Goal: Task Accomplishment & Management: Manage account settings

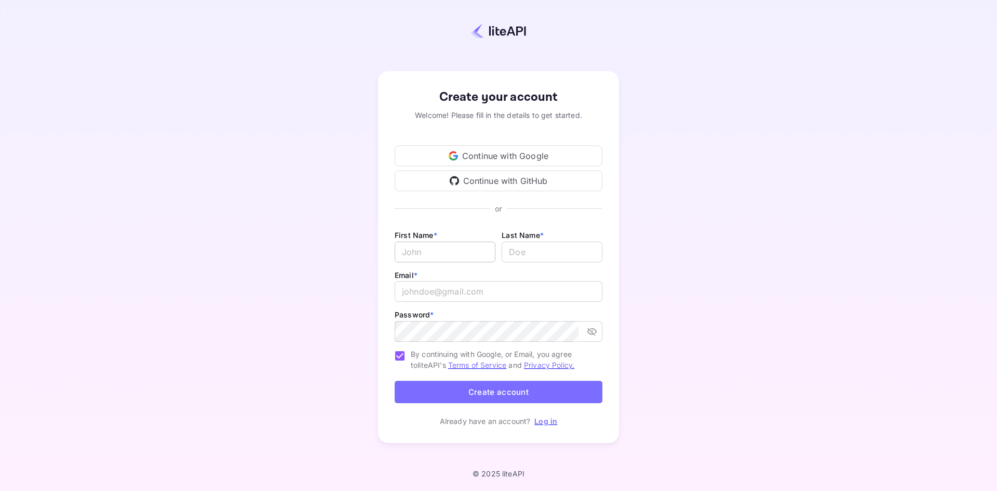
click at [440, 247] on input "Email *" at bounding box center [445, 251] width 101 height 21
type input "[PERSON_NAME]"
click at [477, 296] on input "email" at bounding box center [499, 291] width 208 height 21
type input "[PERSON_NAME][EMAIL_ADDRESS]"
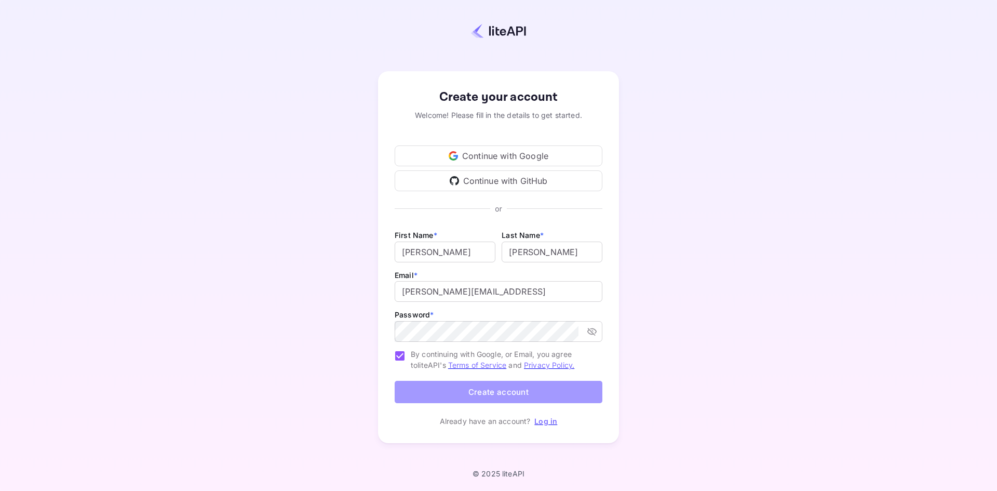
click at [506, 395] on button "Create account" at bounding box center [499, 392] width 208 height 22
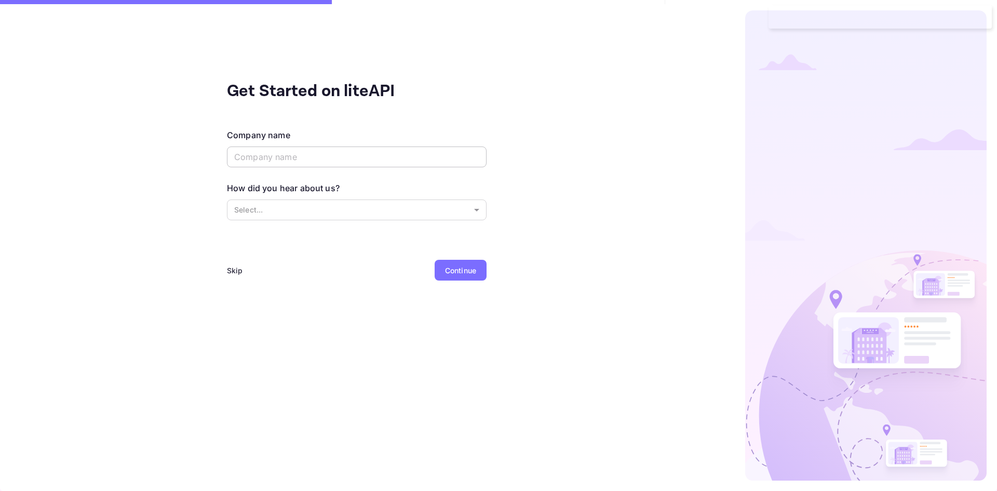
click at [244, 158] on input "text" at bounding box center [357, 156] width 260 height 21
type input "Localmind AI"
click at [295, 212] on body "Get Started on liteAPI Company name Localmind AI ​ How did you hear about us? S…" at bounding box center [498, 245] width 997 height 491
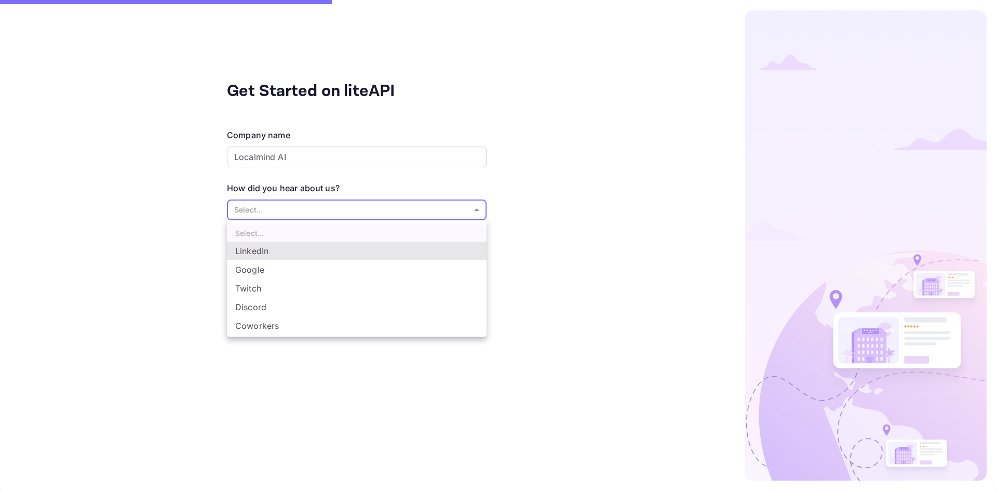
click at [263, 324] on li "Coworkers" at bounding box center [357, 325] width 260 height 19
type input "Coworkers"
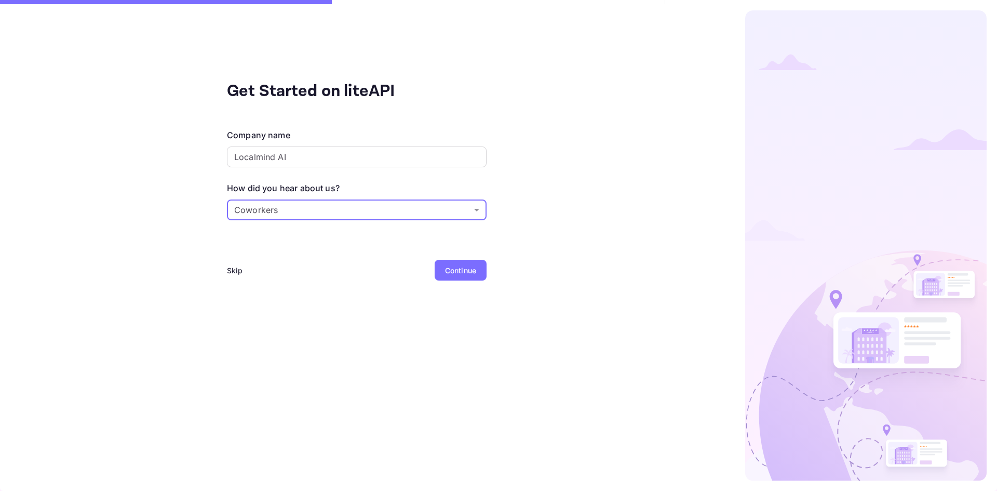
click at [480, 278] on div "Continue" at bounding box center [461, 270] width 52 height 21
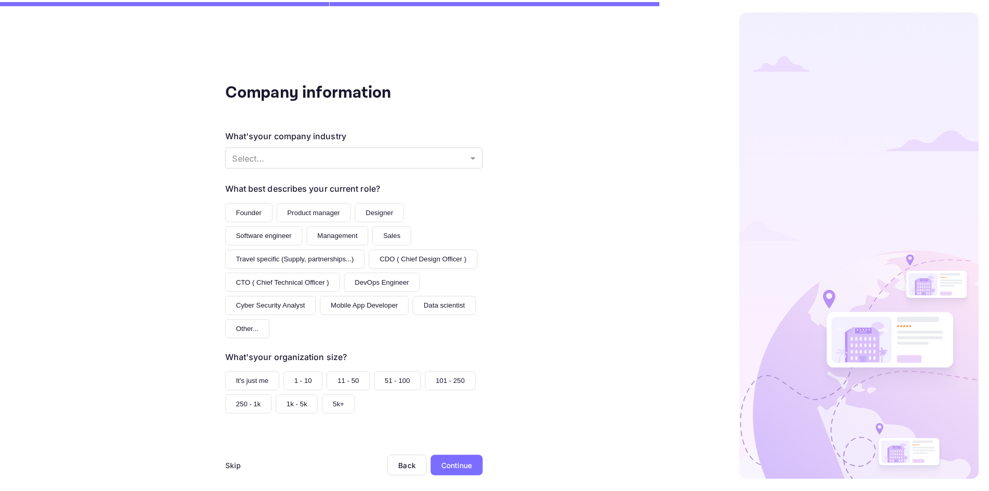
scroll to position [11, 0]
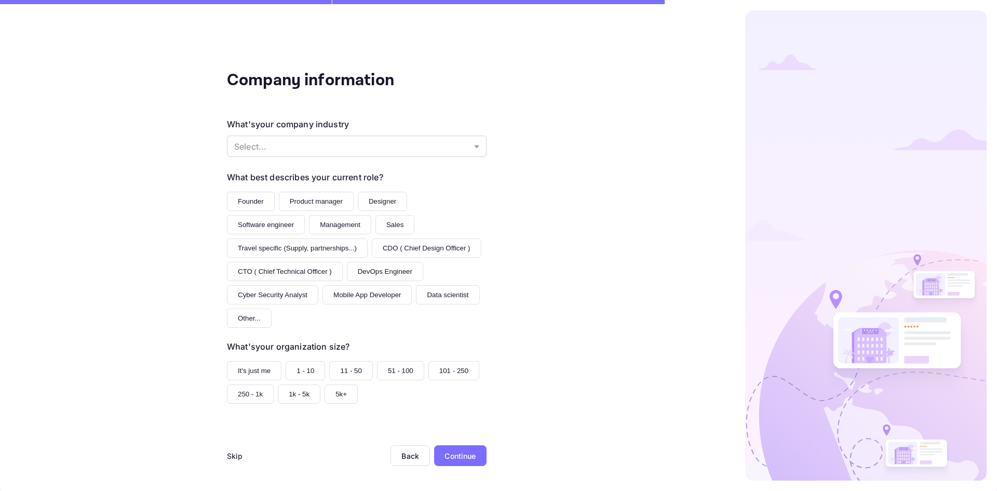
click at [227, 458] on div "Skip" at bounding box center [235, 455] width 16 height 11
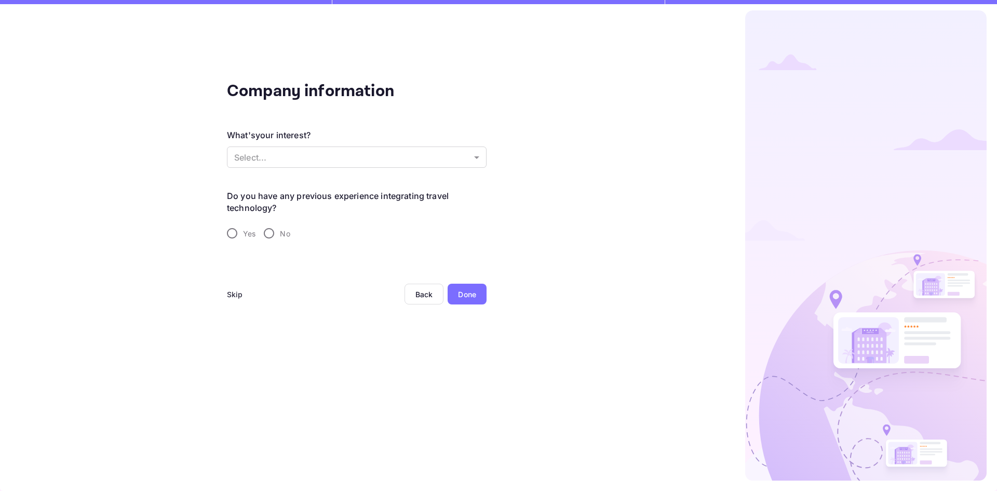
click at [242, 295] on div "Skip" at bounding box center [235, 294] width 16 height 11
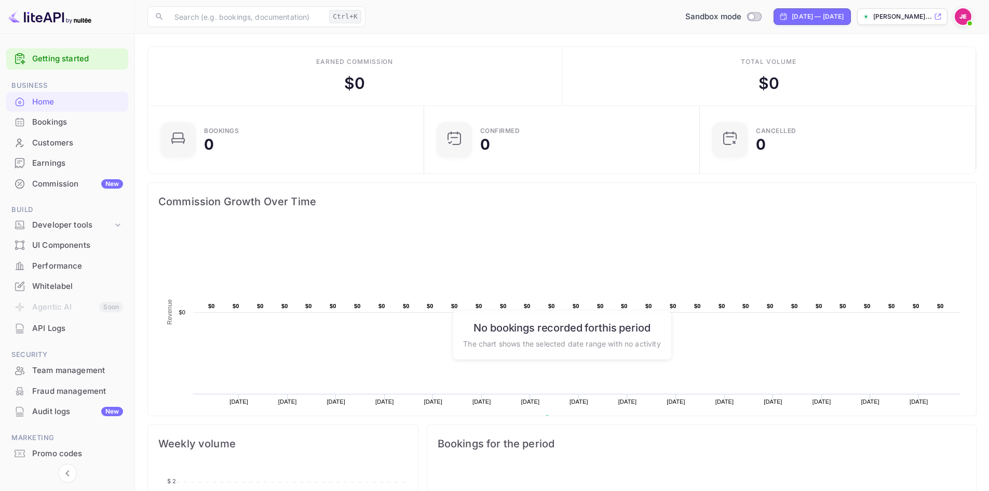
click at [955, 17] on div "Sandbox mode [DATE] — [DATE] [PERSON_NAME]..." at bounding box center [673, 16] width 607 height 19
click at [960, 17] on img at bounding box center [963, 16] width 17 height 17
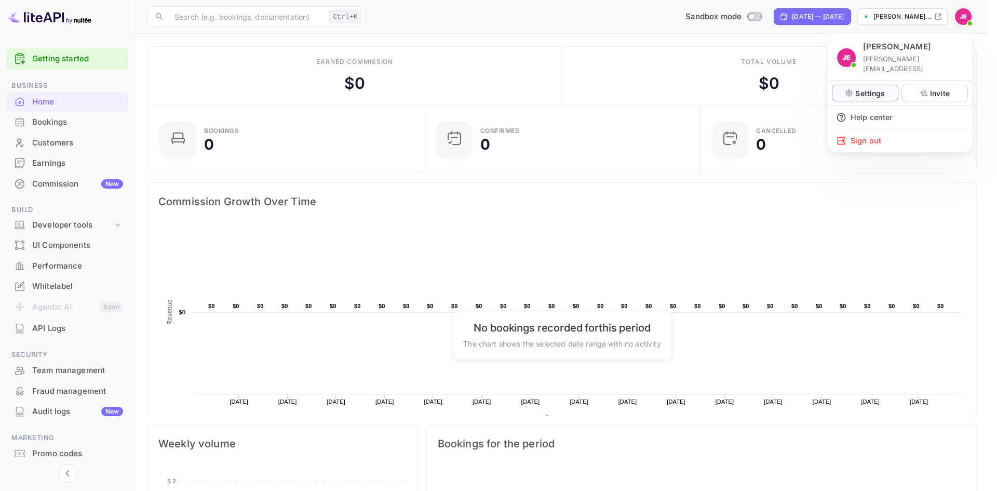
click at [874, 88] on p "Settings" at bounding box center [870, 93] width 30 height 11
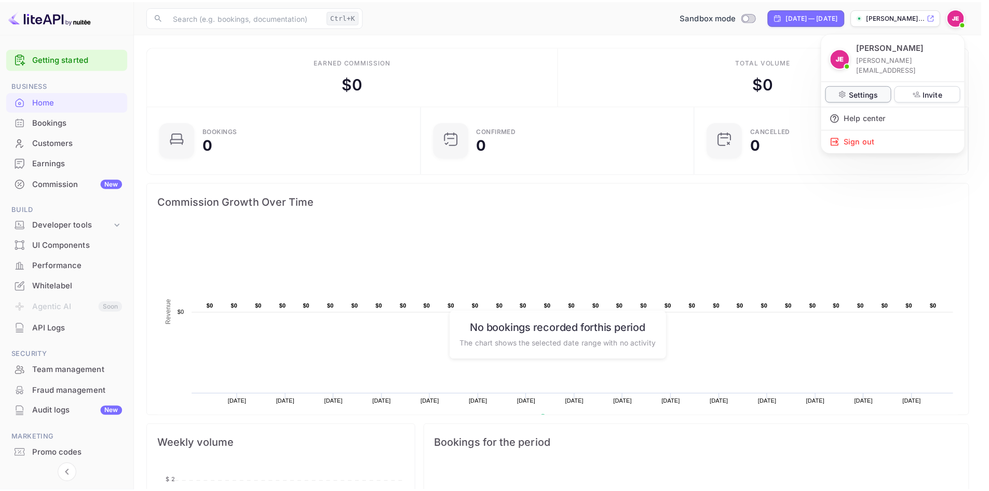
scroll to position [8, 8]
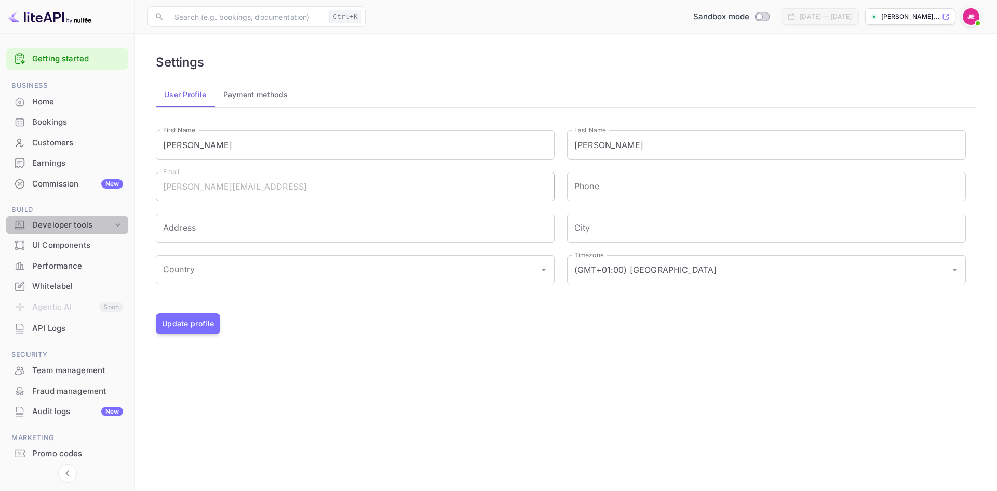
click at [59, 225] on div "Developer tools" at bounding box center [72, 225] width 80 height 12
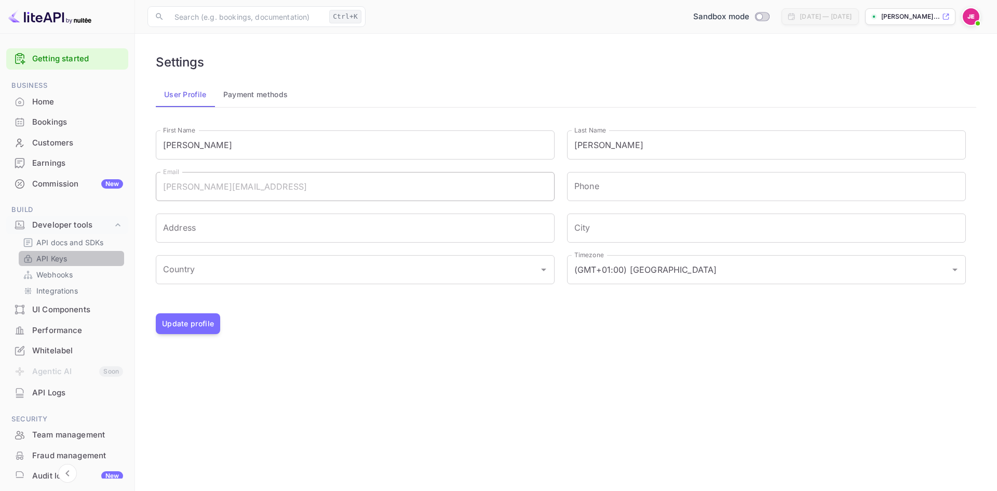
click at [60, 255] on p "API Keys" at bounding box center [51, 258] width 31 height 11
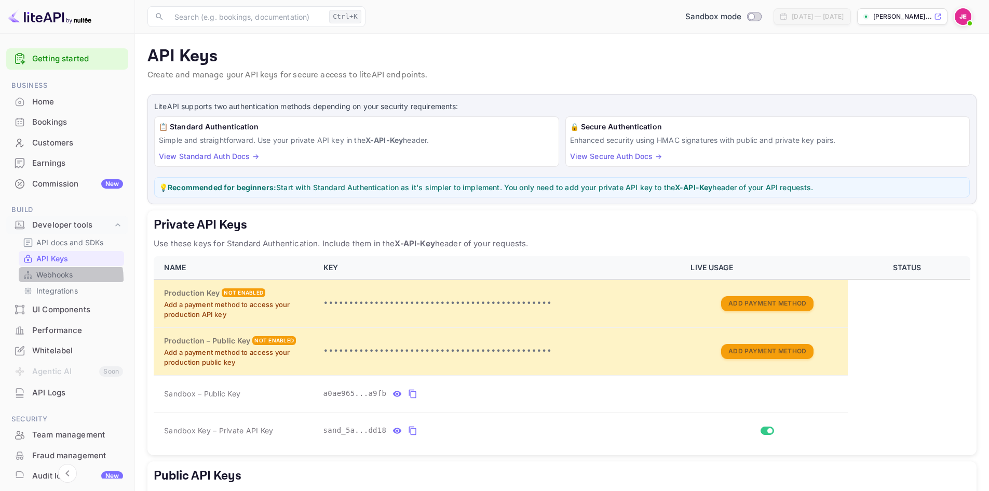
click at [56, 279] on p "Webhooks" at bounding box center [54, 274] width 36 height 11
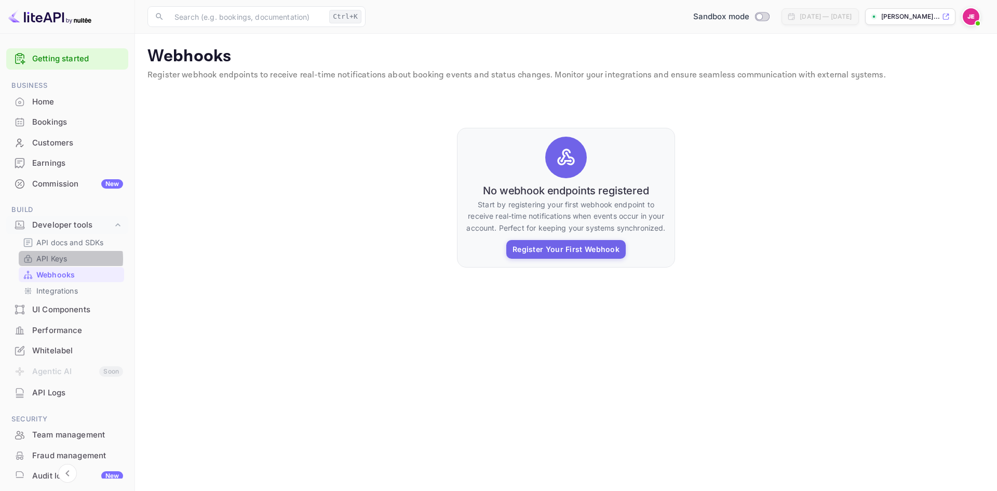
click at [55, 259] on p "API Keys" at bounding box center [51, 258] width 31 height 11
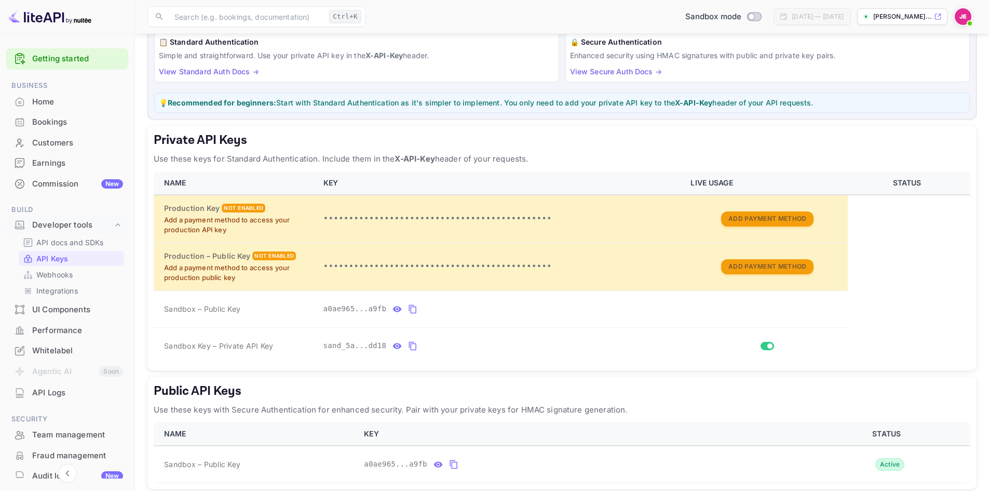
scroll to position [81, 0]
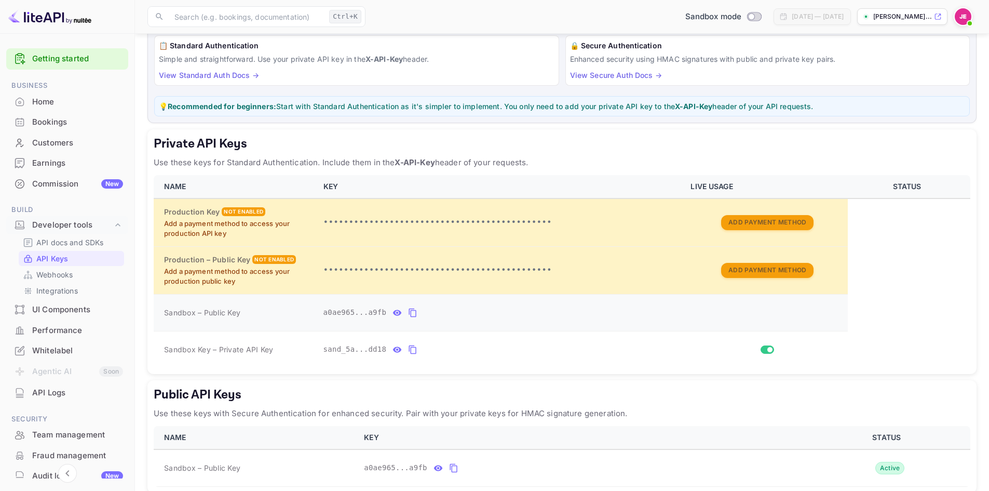
click at [393, 314] on icon "private api keys table" at bounding box center [397, 312] width 9 height 6
click at [507, 312] on icon "private api keys table" at bounding box center [511, 312] width 9 height 12
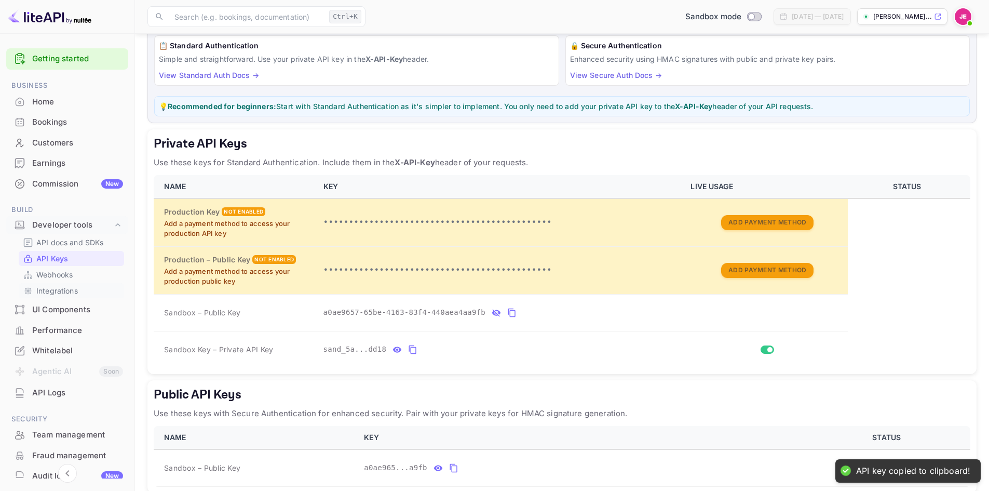
click at [62, 286] on p "Integrations" at bounding box center [57, 290] width 42 height 11
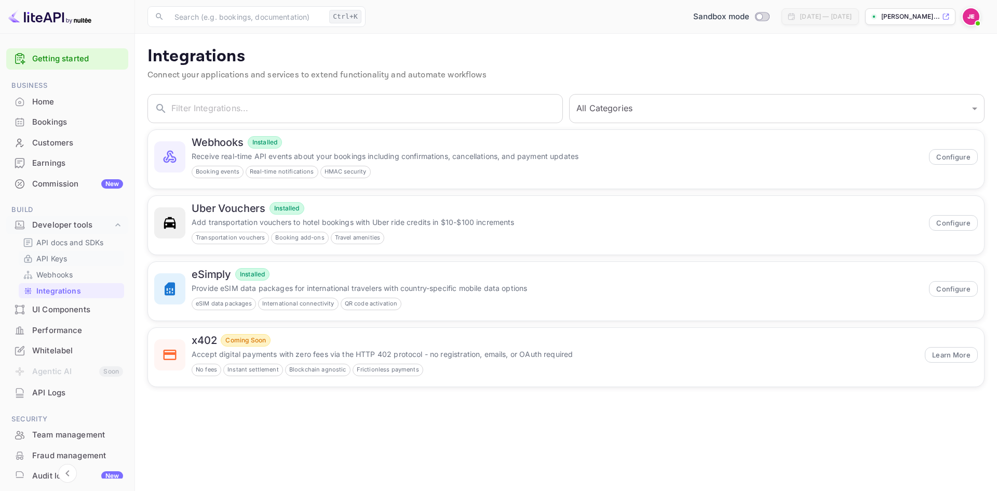
click at [61, 258] on p "API Keys" at bounding box center [51, 258] width 31 height 11
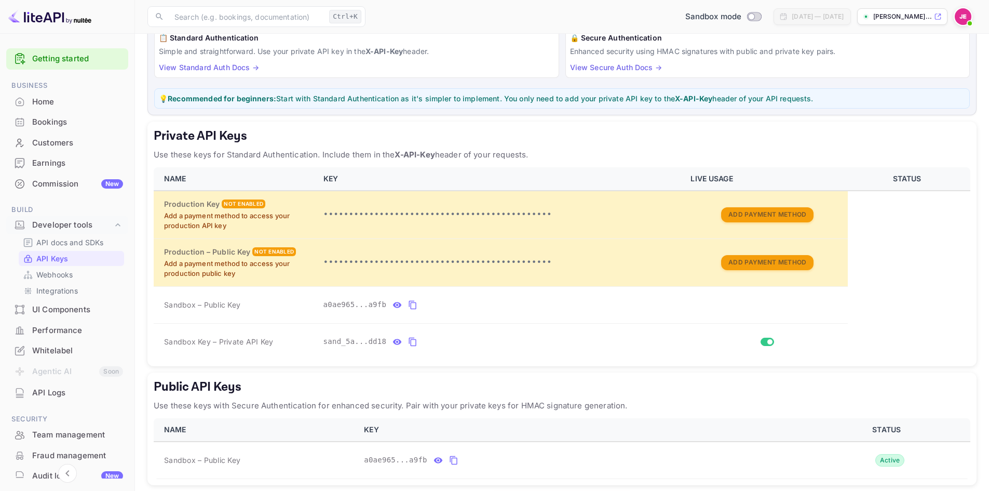
scroll to position [104, 0]
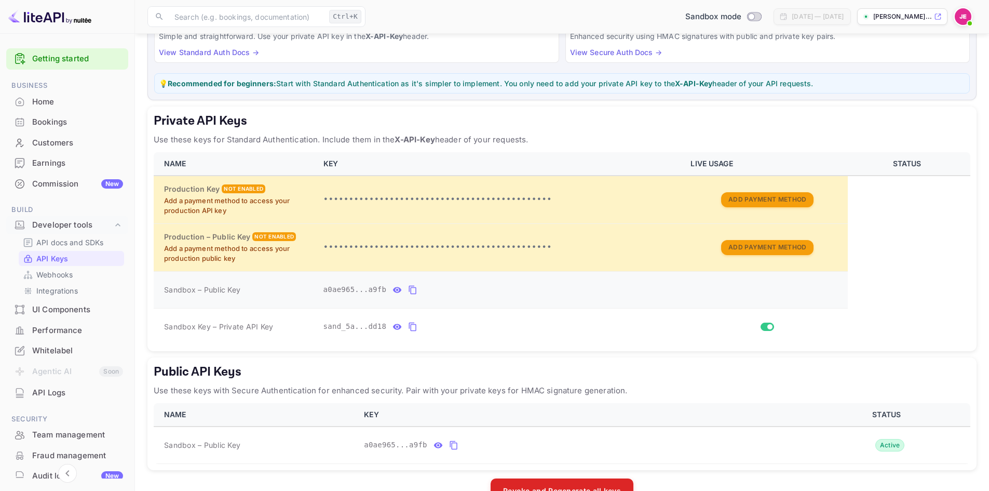
click at [408, 294] on icon "private api keys table" at bounding box center [412, 290] width 9 height 12
click at [409, 327] on icon "private api keys table" at bounding box center [412, 326] width 7 height 9
click at [408, 326] on icon "private api keys table" at bounding box center [412, 326] width 9 height 12
click at [411, 322] on icon "private api keys table" at bounding box center [412, 326] width 9 height 12
click at [409, 324] on icon "private api keys table" at bounding box center [412, 326] width 7 height 9
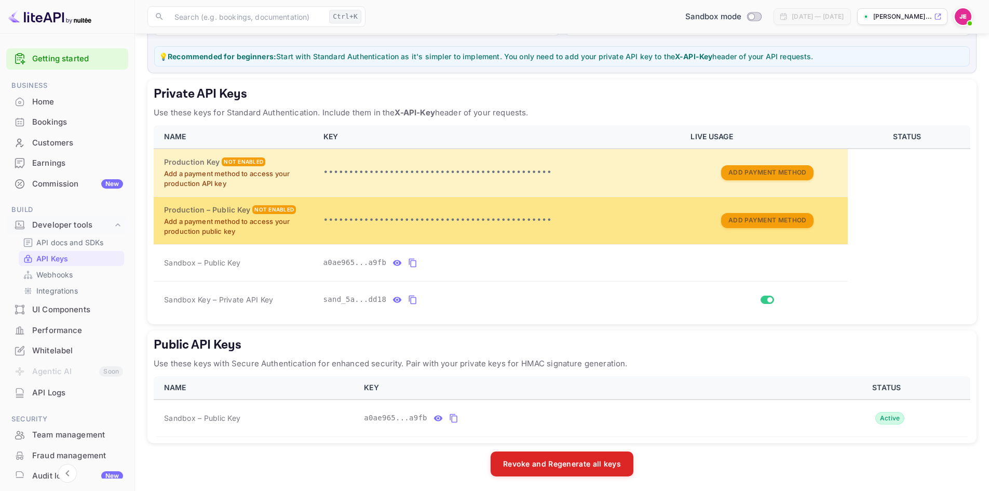
scroll to position [133, 0]
